Goal: Task Accomplishment & Management: Manage account settings

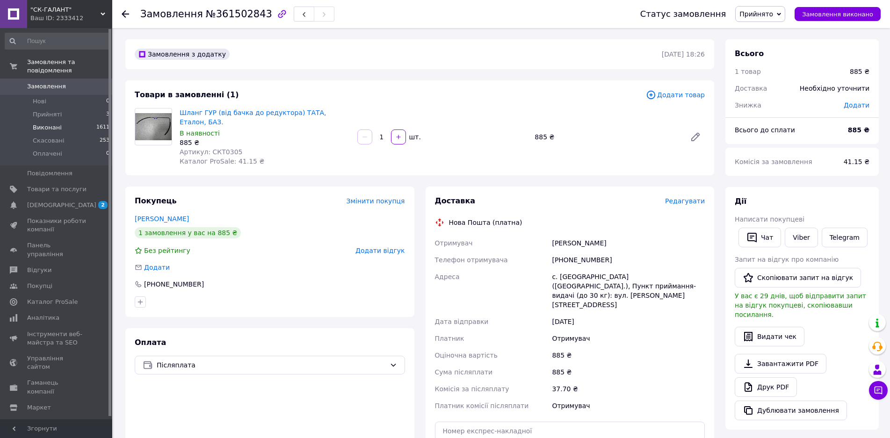
click at [68, 121] on li "Виконані 1611" at bounding box center [57, 127] width 115 height 13
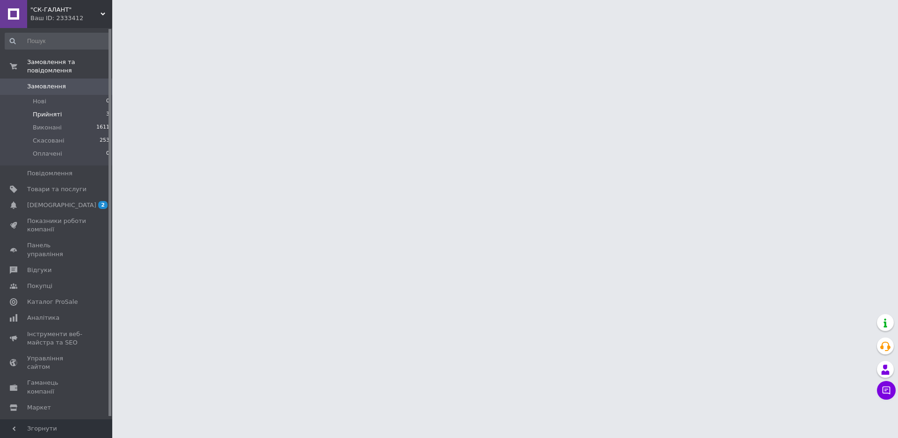
click at [68, 109] on li "Прийняті 3" at bounding box center [57, 114] width 115 height 13
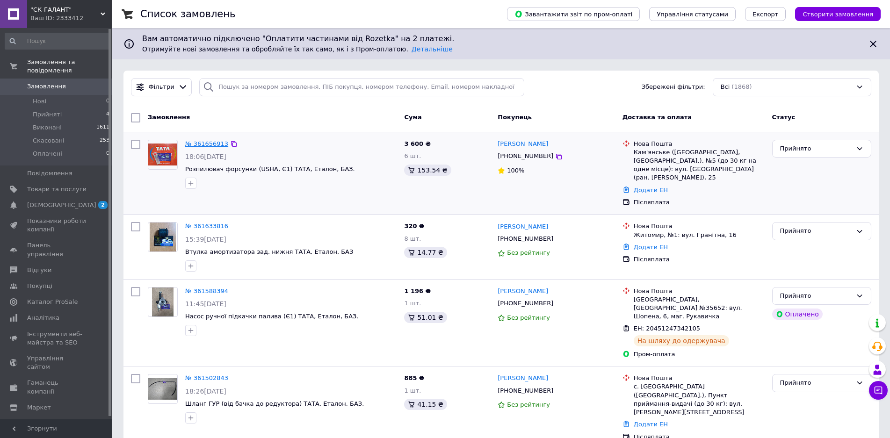
click at [218, 145] on link "№ 361656913" at bounding box center [206, 143] width 43 height 7
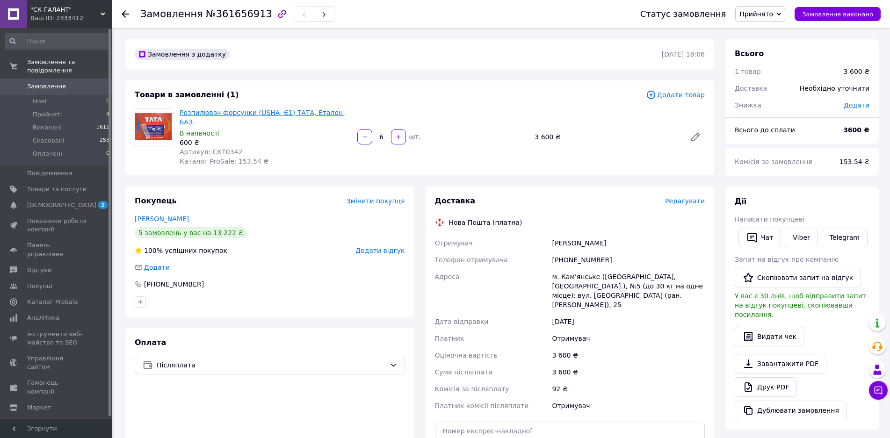
click at [220, 110] on link "Розпилювач форсунки (USHA, Є1) ТАТА, Еталон, БАЗ." at bounding box center [263, 117] width 166 height 17
click at [65, 185] on span "Товари та послуги" at bounding box center [56, 189] width 59 height 8
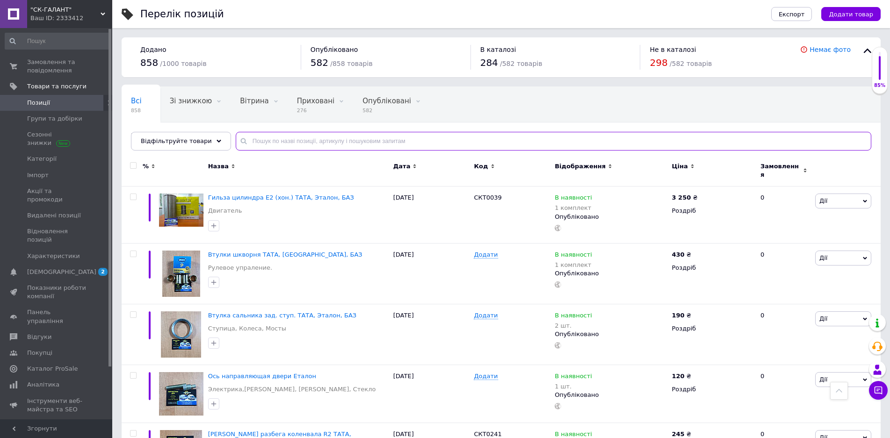
click at [263, 144] on input "text" at bounding box center [554, 141] width 636 height 19
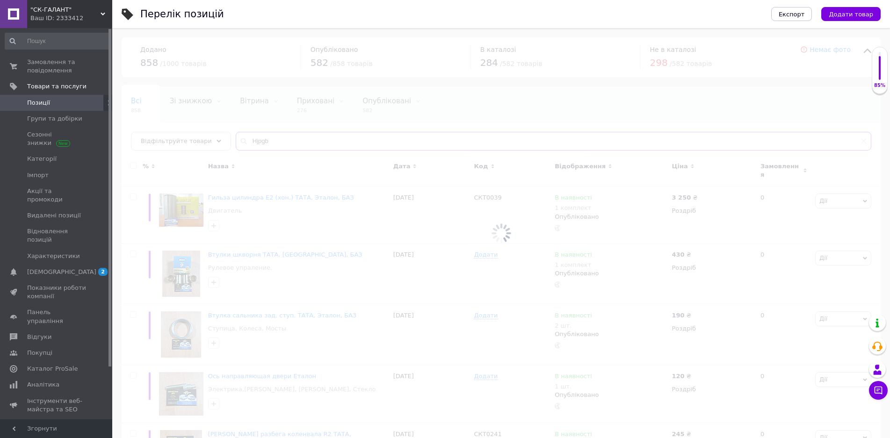
type input "Hjpgb"
click at [223, 141] on div at bounding box center [501, 233] width 778 height 410
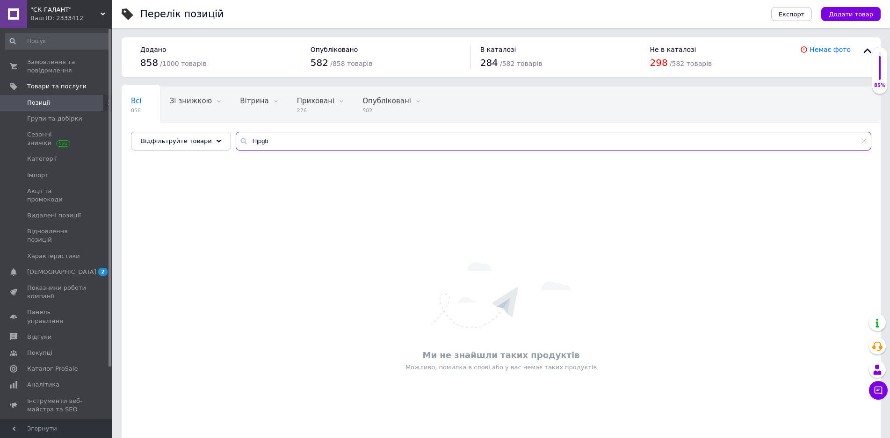
drag, startPoint x: 276, startPoint y: 145, endPoint x: 213, endPoint y: 153, distance: 63.7
click at [213, 151] on div "Всі 858 Зі знижкою 0 Видалити Редагувати Вітрина 0 Видалити Редагувати Прихован…" at bounding box center [501, 119] width 759 height 64
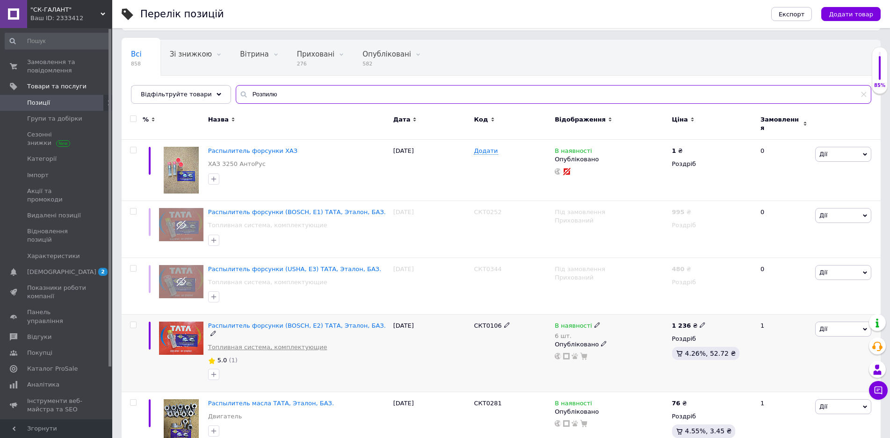
scroll to position [171, 0]
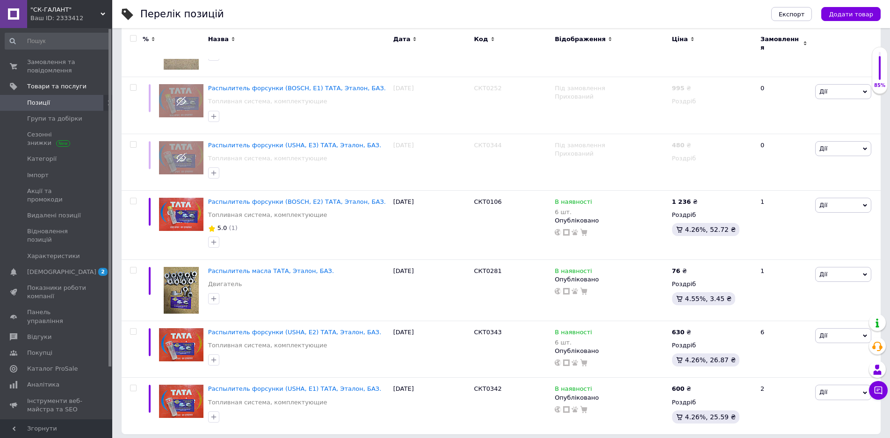
type input "Розпилю"
click at [64, 87] on span "Товари та послуги" at bounding box center [56, 86] width 59 height 8
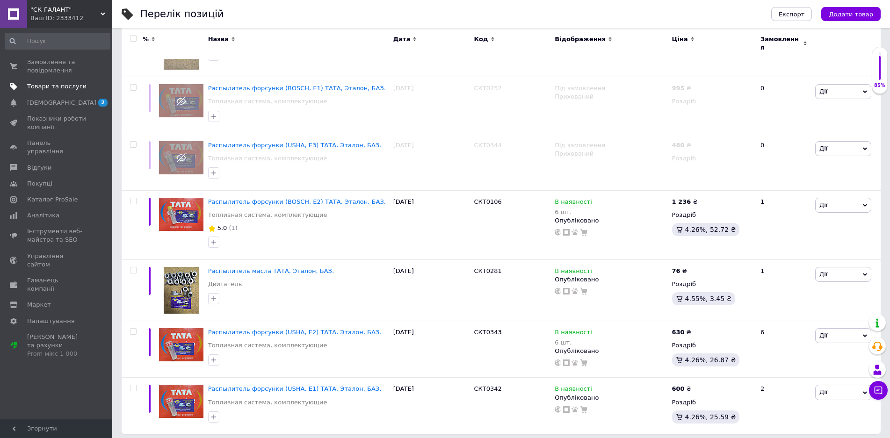
click at [66, 101] on span "[DEMOGRAPHIC_DATA]" at bounding box center [56, 103] width 59 height 8
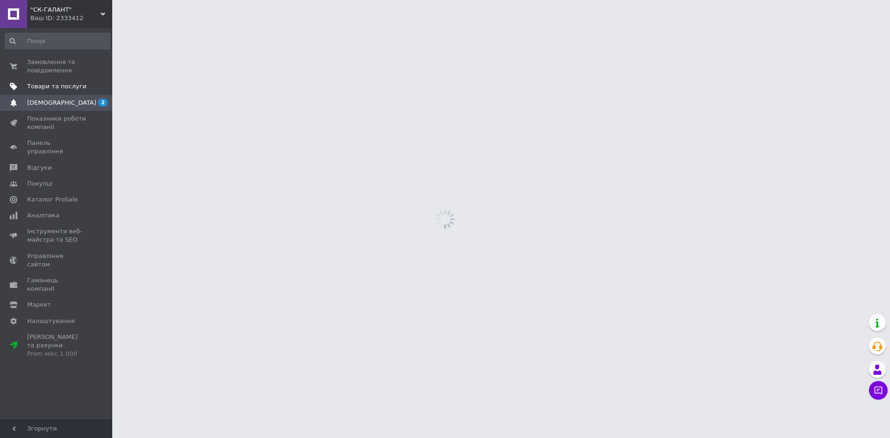
click at [59, 86] on span "Товари та послуги" at bounding box center [56, 86] width 59 height 8
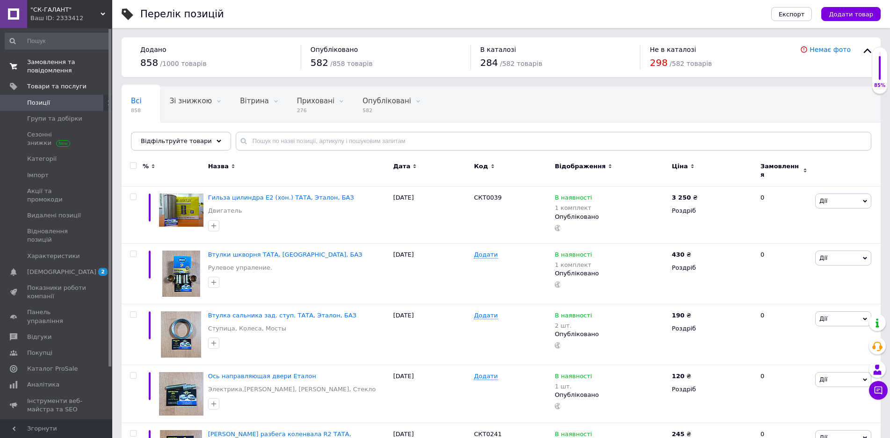
click at [37, 65] on span "Замовлення та повідомлення" at bounding box center [56, 66] width 59 height 17
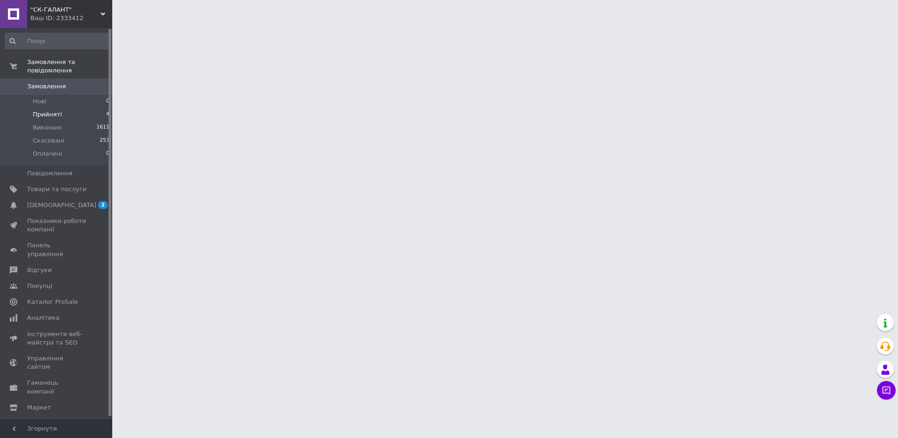
click at [66, 108] on li "Прийняті 4" at bounding box center [57, 114] width 115 height 13
click at [45, 110] on span "Прийняті" at bounding box center [47, 114] width 29 height 8
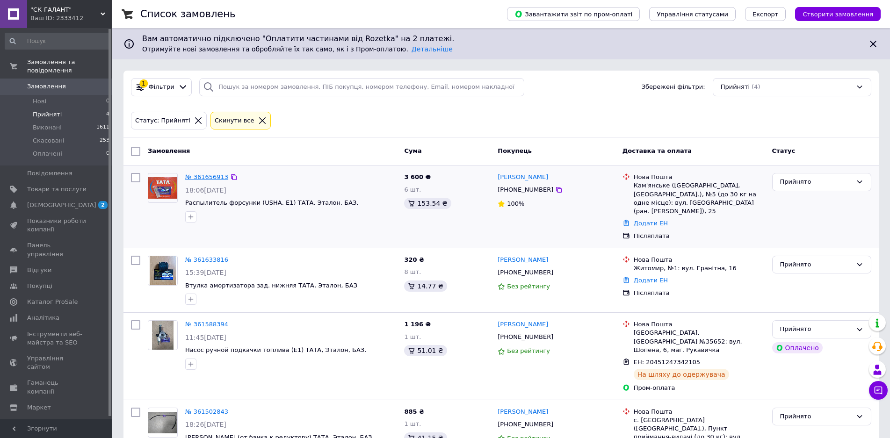
click at [211, 178] on link "№ 361656913" at bounding box center [206, 177] width 43 height 7
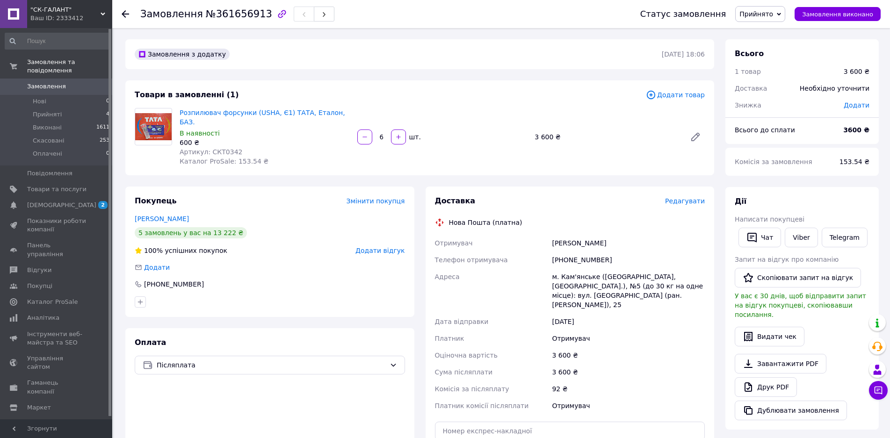
drag, startPoint x: 206, startPoint y: 219, endPoint x: 167, endPoint y: 221, distance: 38.4
click at [201, 227] on div "5 замовлень у вас на 13 222 ₴" at bounding box center [191, 232] width 112 height 11
click at [161, 215] on link "[PERSON_NAME]" at bounding box center [162, 218] width 54 height 7
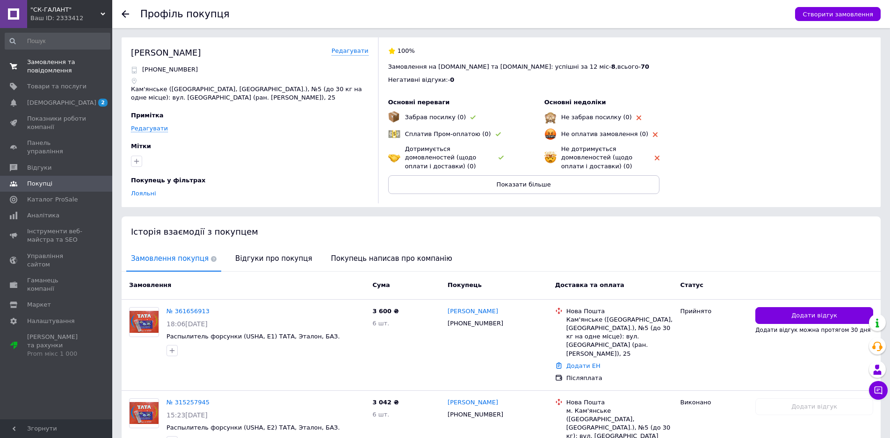
click at [60, 67] on span "Замовлення та повідомлення" at bounding box center [56, 66] width 59 height 17
